Goal: Check status

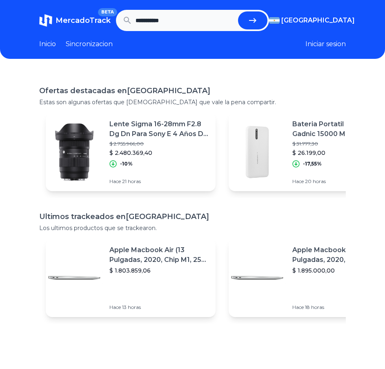
type input "**********"
click at [238, 11] on button "submit" at bounding box center [252, 20] width 29 height 18
click at [76, 19] on span "MercadoTrack" at bounding box center [83, 20] width 55 height 9
